Goal: Task Accomplishment & Management: Complete application form

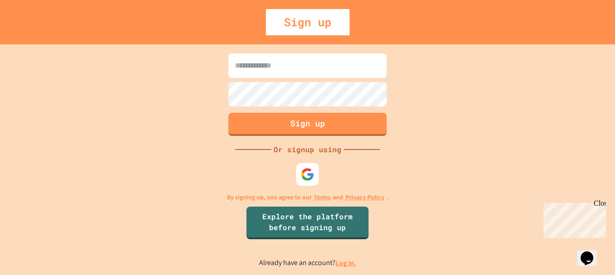
click at [262, 68] on input at bounding box center [307, 65] width 158 height 24
type input "*"
type input "**********"
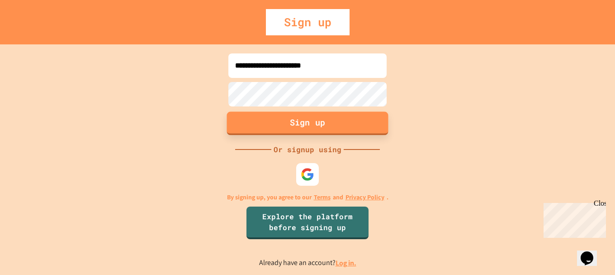
click at [327, 124] on button "Sign up" at bounding box center [307, 123] width 161 height 24
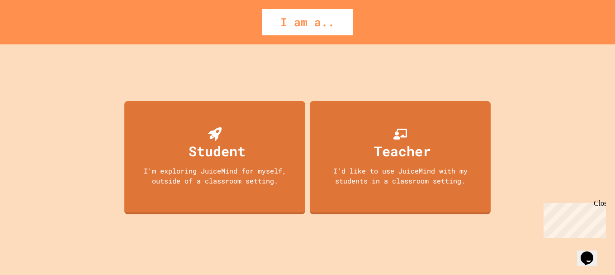
click at [268, 51] on div "Student I'm exploring JuiceMind for myself, outside of a classroom setting. Tea…" at bounding box center [307, 159] width 371 height 230
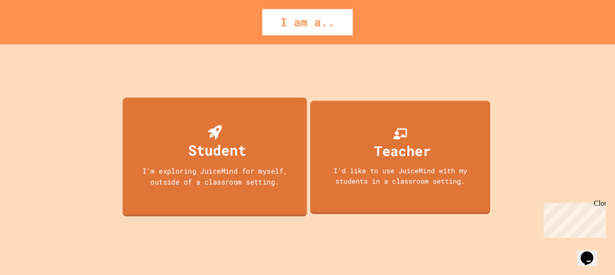
click at [237, 131] on div "Student" at bounding box center [215, 143] width 63 height 36
